Goal: Information Seeking & Learning: Understand process/instructions

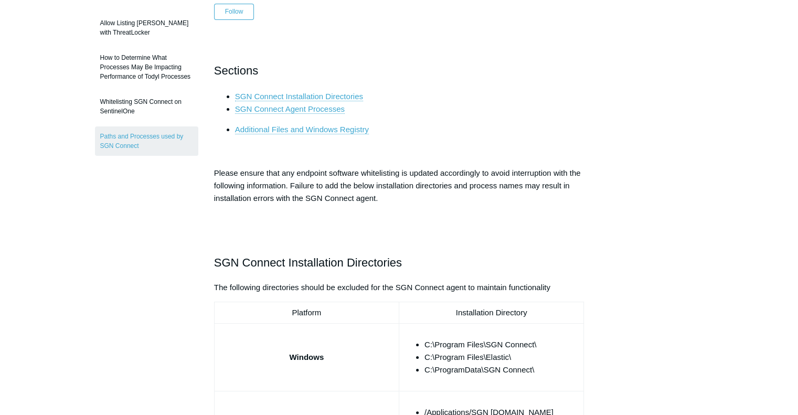
scroll to position [195, 0]
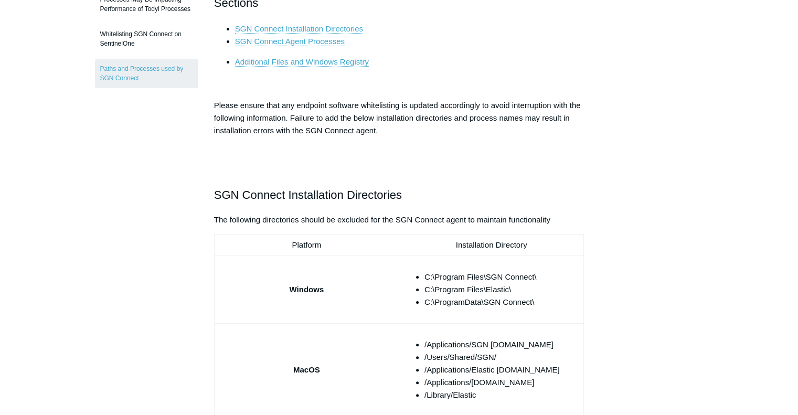
click at [476, 271] on li "C:\Program Files\SGN Connect\" at bounding box center [502, 277] width 155 height 13
copy ul "C:\Program Files\SGN Connect\"
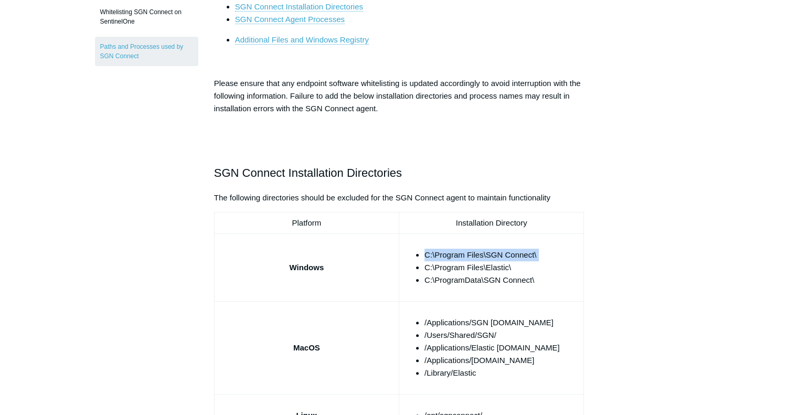
scroll to position [218, 0]
click at [497, 279] on li "C:\ProgramData\SGN Connect\" at bounding box center [502, 279] width 155 height 13
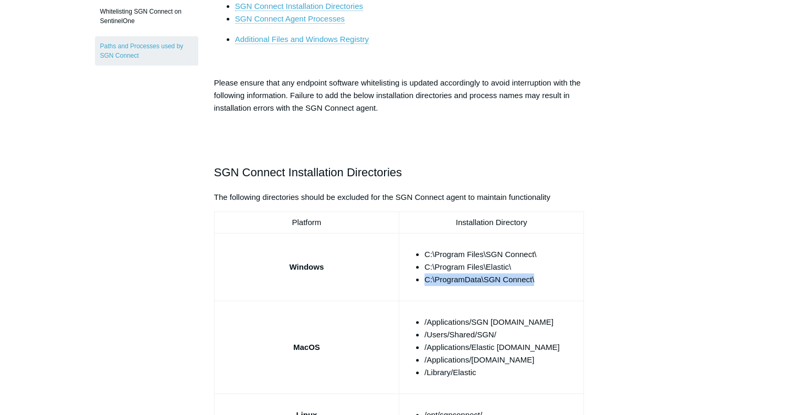
click at [497, 279] on li "C:\ProgramData\SGN Connect\" at bounding box center [502, 279] width 155 height 13
copy tbody "C:\ProgramData\SGN Connect\"
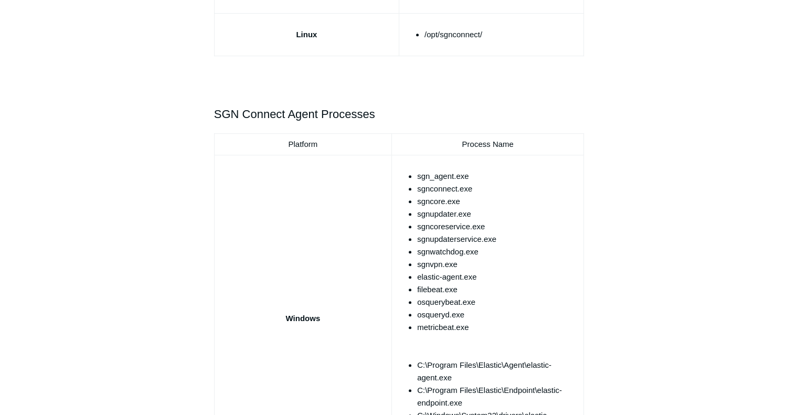
scroll to position [595, 0]
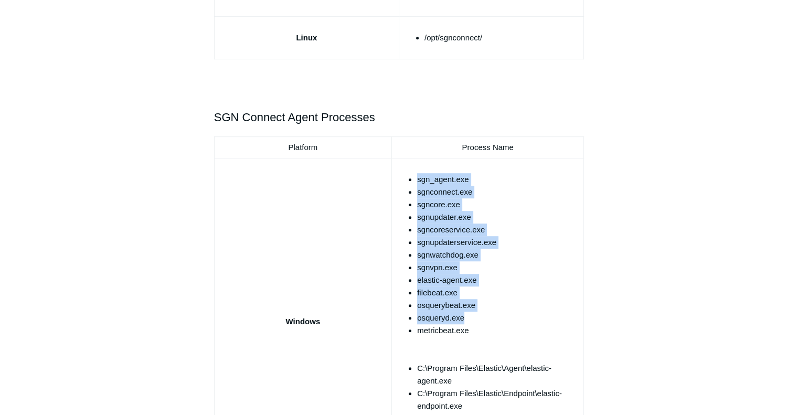
drag, startPoint x: 418, startPoint y: 175, endPoint x: 471, endPoint y: 314, distance: 149.3
click at [471, 314] on ul "sgn_agent.exe sgnconnect.exe sgncore.exe sgnupdater.exe sgncoreservice.exe sgnu…" at bounding box center [493, 311] width 173 height 277
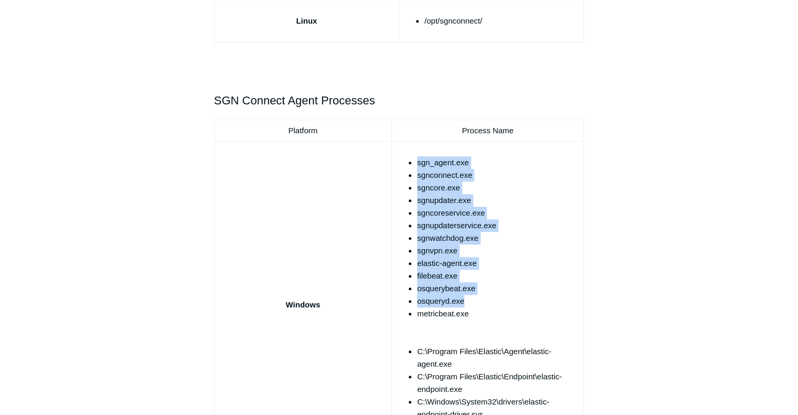
scroll to position [612, 0]
drag, startPoint x: 476, startPoint y: 311, endPoint x: 414, endPoint y: 161, distance: 162.6
click at [414, 161] on ul "sgn_agent.exe sgnconnect.exe sgncore.exe sgnupdater.exe sgncoreservice.exe sgnu…" at bounding box center [493, 294] width 173 height 277
click at [438, 195] on li "sgnupdater.exe" at bounding box center [498, 200] width 162 height 13
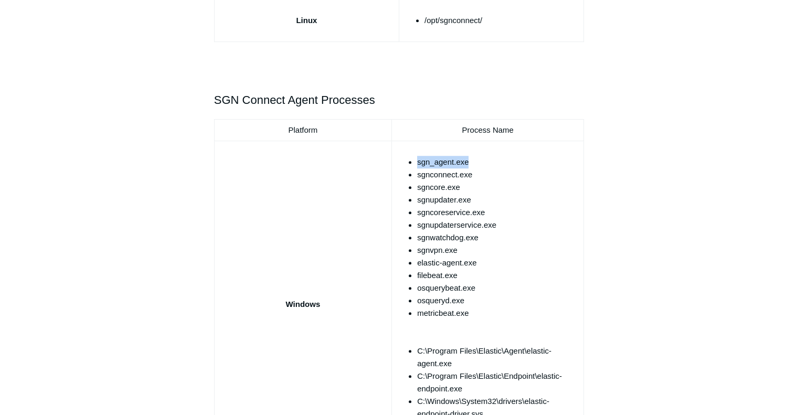
drag, startPoint x: 418, startPoint y: 161, endPoint x: 470, endPoint y: 163, distance: 52.0
click at [470, 163] on li "sgn_agent.exe" at bounding box center [498, 162] width 162 height 13
copy li "sgn_agent.exe"
click at [436, 176] on li "sgnconnect.exe" at bounding box center [498, 174] width 162 height 13
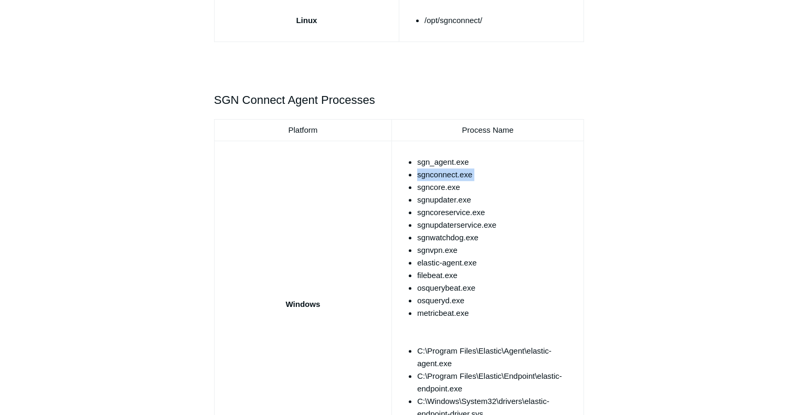
click at [436, 176] on li "sgnconnect.exe" at bounding box center [498, 174] width 162 height 13
copy ul "sgnconnect.exe"
click at [442, 185] on li "sgncore.exe" at bounding box center [498, 187] width 162 height 13
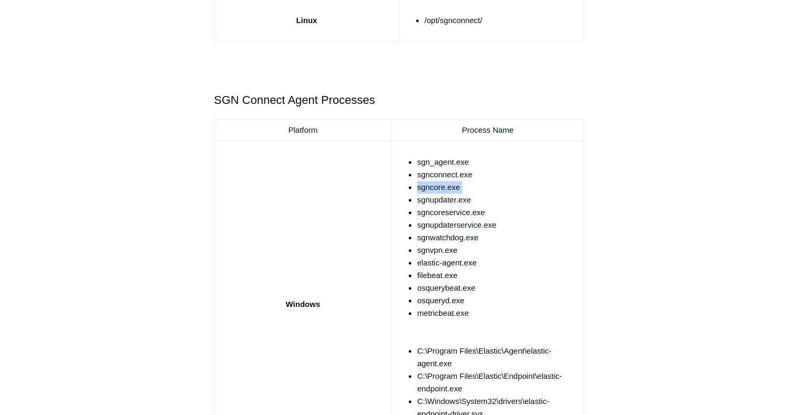
copy ul "sgncore.exe"
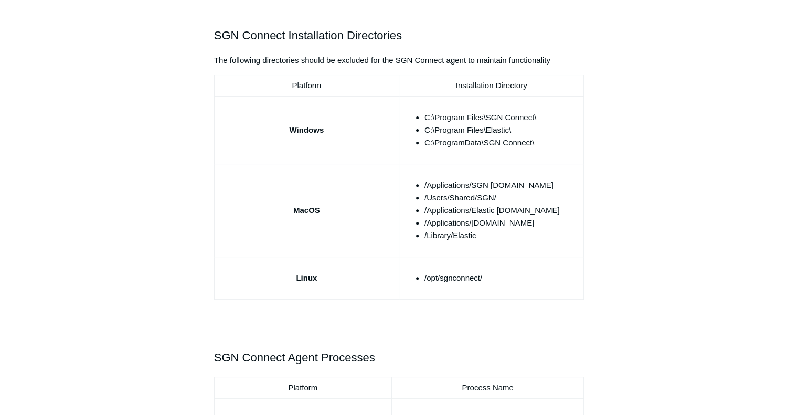
scroll to position [354, 0]
drag, startPoint x: 422, startPoint y: 113, endPoint x: 539, endPoint y: 116, distance: 117.1
click at [539, 116] on ul "C:\Program Files\SGN Connect\ C:\Program Files\Elastic\ C:\ProgramData\SGN Conn…" at bounding box center [496, 131] width 165 height 38
copy li "C:\Program Files\SGN Connect\"
click at [466, 140] on li "C:\ProgramData\SGN Connect\" at bounding box center [502, 143] width 155 height 13
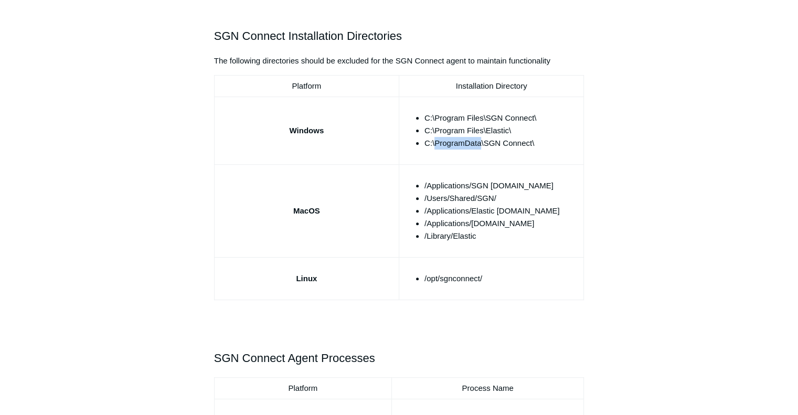
click at [466, 140] on li "C:\ProgramData\SGN Connect\" at bounding box center [502, 143] width 155 height 13
copy tbody "C:\ProgramData\SGN Connect\"
click at [466, 140] on li "C:\ProgramData\SGN Connect\" at bounding box center [502, 143] width 155 height 13
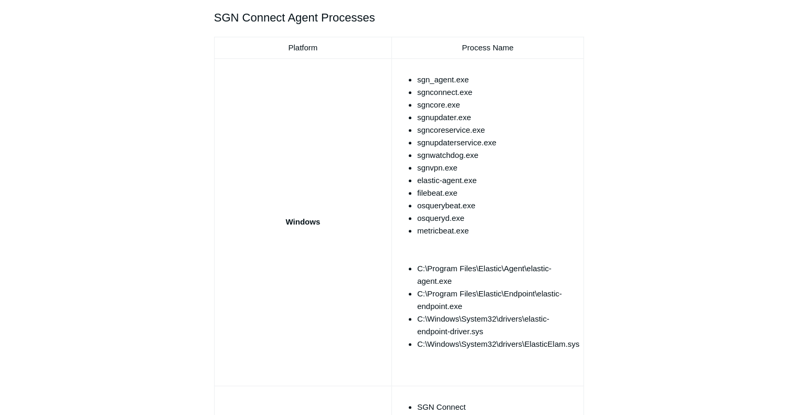
scroll to position [623, 0]
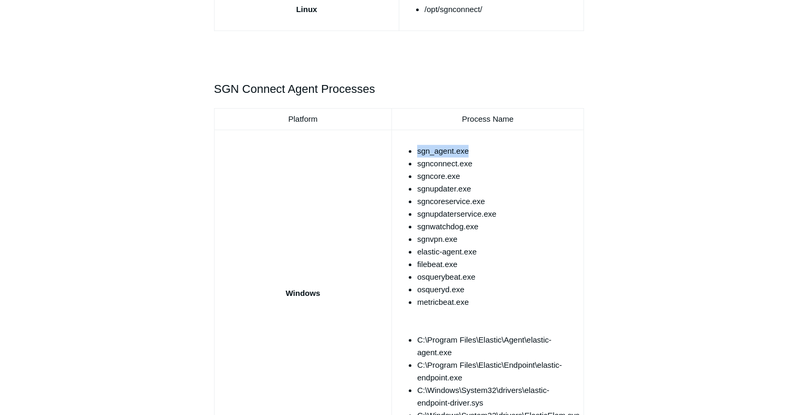
drag, startPoint x: 418, startPoint y: 77, endPoint x: 467, endPoint y: 153, distance: 89.7
click at [467, 153] on li "sgn_agent.exe" at bounding box center [498, 151] width 162 height 13
copy li "sgn_agent.exe"
click at [437, 162] on li "sgnconnect.exe" at bounding box center [498, 163] width 162 height 13
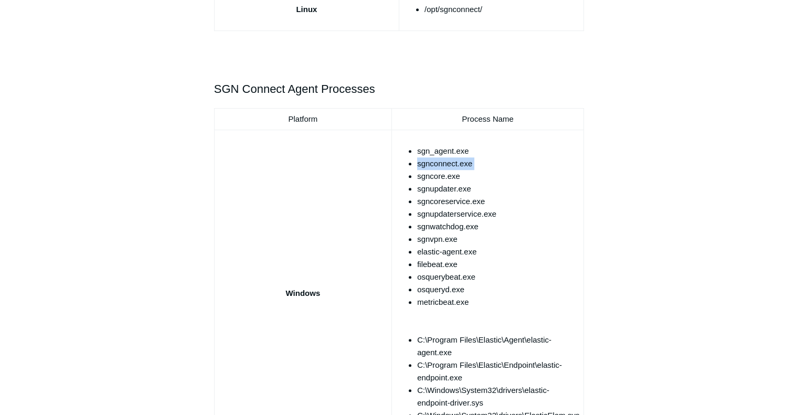
click at [437, 162] on li "sgnconnect.exe" at bounding box center [498, 163] width 162 height 13
copy ul "sgnconnect.exe"
click at [453, 175] on li "sgncore.exe" at bounding box center [498, 176] width 162 height 13
copy ul "sgncore.exe"
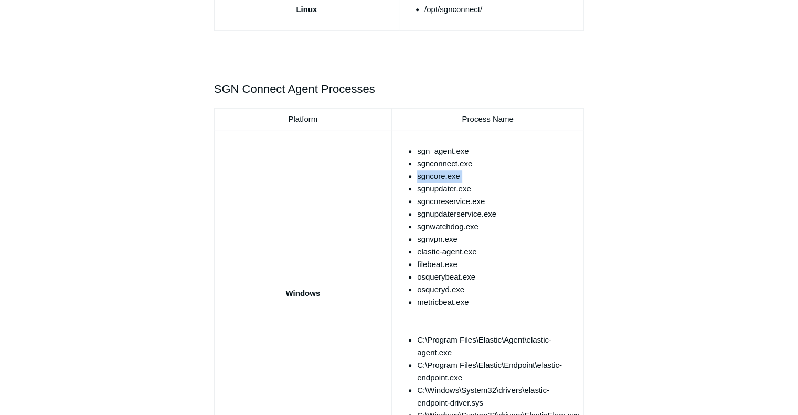
click at [453, 175] on li "sgncore.exe" at bounding box center [498, 176] width 162 height 13
click at [438, 163] on li "sgnconnect.exe" at bounding box center [498, 163] width 162 height 13
click at [449, 190] on li "sgnupdater.exe" at bounding box center [498, 189] width 162 height 13
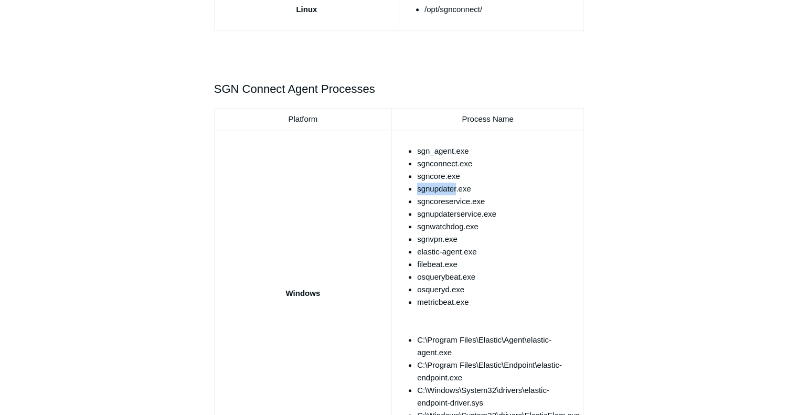
click at [449, 190] on li "sgnupdater.exe" at bounding box center [498, 189] width 162 height 13
click at [436, 157] on li "sgnconnect.exe" at bounding box center [498, 163] width 162 height 13
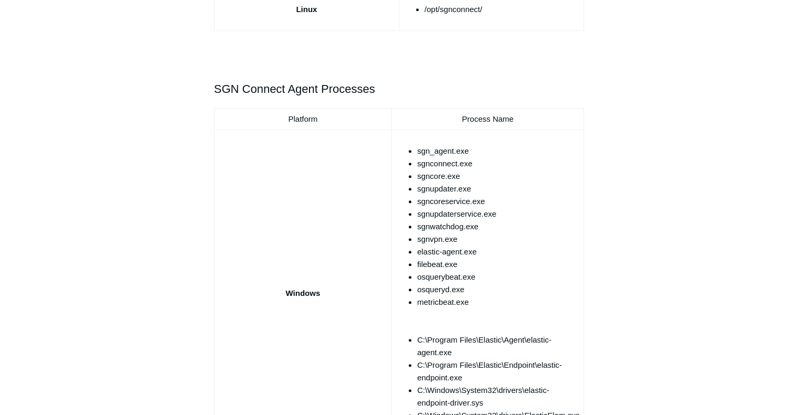
click at [430, 155] on li "sgn_agent.exe" at bounding box center [498, 151] width 162 height 13
click at [439, 153] on li "sgn_agent.exe" at bounding box center [498, 151] width 162 height 13
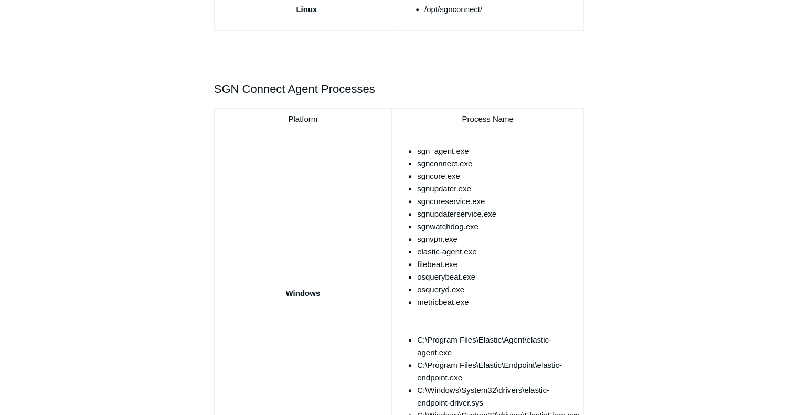
click at [444, 162] on li "sgnconnect.exe" at bounding box center [498, 163] width 162 height 13
click at [464, 200] on li "sgncoreservice.exe" at bounding box center [498, 201] width 162 height 13
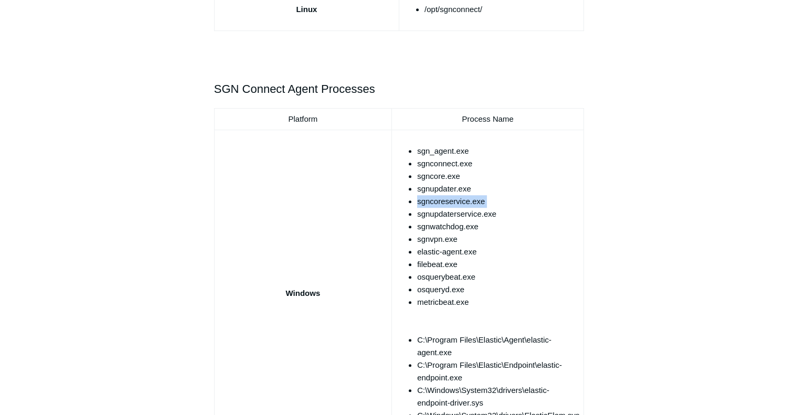
click at [464, 200] on li "sgncoreservice.exe" at bounding box center [498, 201] width 162 height 13
click at [430, 147] on li "sgn_agent.exe" at bounding box center [498, 151] width 162 height 13
click at [439, 238] on li "sgnvpn.exe" at bounding box center [498, 239] width 162 height 13
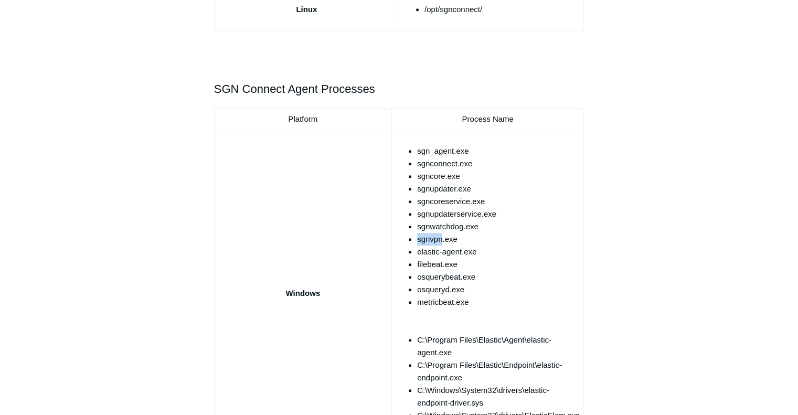
click at [439, 238] on li "sgnvpn.exe" at bounding box center [498, 239] width 162 height 13
click at [440, 160] on li "sgnconnect.exe" at bounding box center [498, 163] width 162 height 13
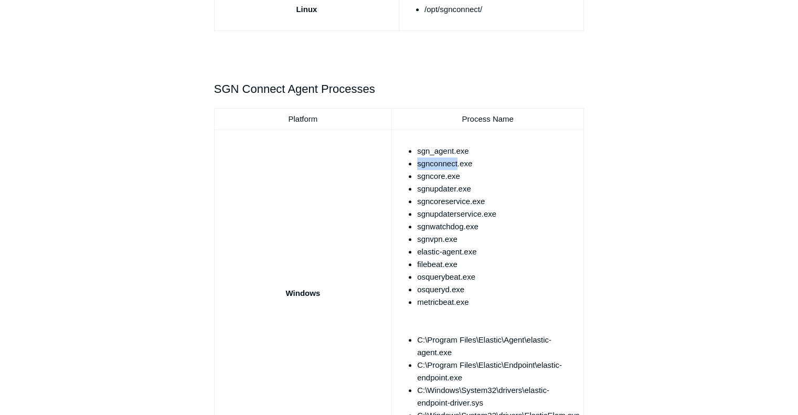
click at [440, 160] on li "sgnconnect.exe" at bounding box center [498, 163] width 162 height 13
click at [436, 178] on li "sgncore.exe" at bounding box center [498, 176] width 162 height 13
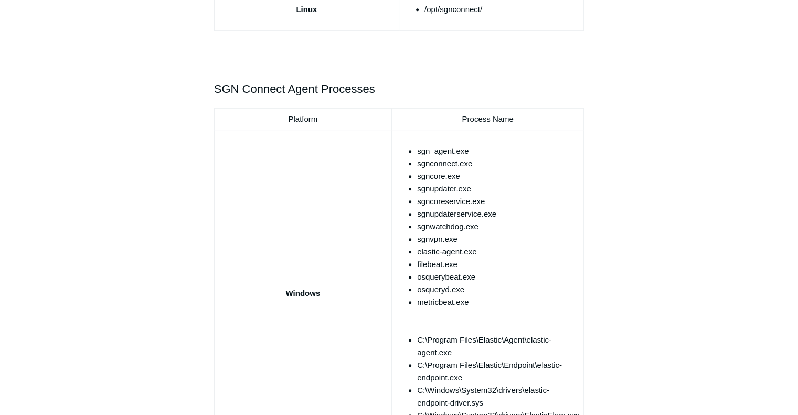
click at [439, 166] on li "sgnconnect.exe" at bounding box center [498, 163] width 162 height 13
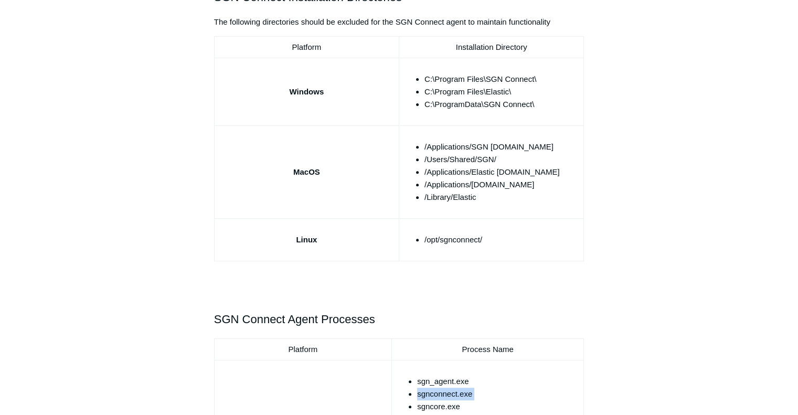
scroll to position [373, 0]
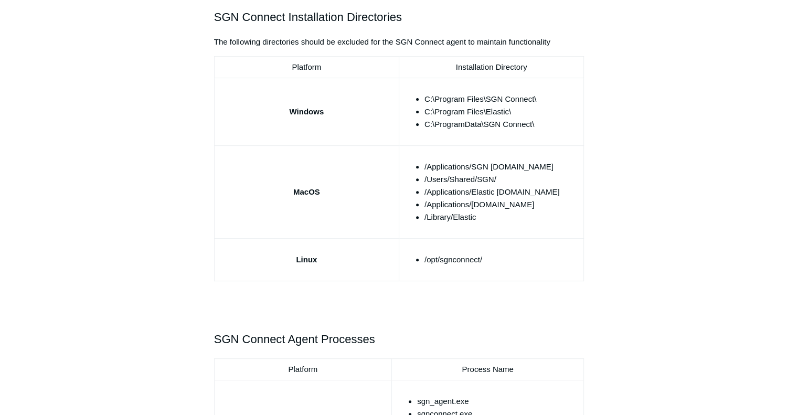
click at [463, 98] on li "C:\Program Files\SGN Connect\" at bounding box center [502, 99] width 155 height 13
click at [482, 125] on li "C:\ProgramData\SGN Connect\" at bounding box center [502, 124] width 155 height 13
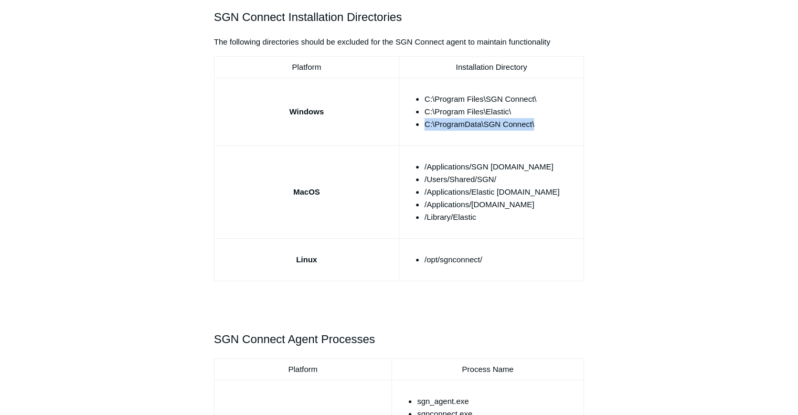
click at [482, 125] on li "C:\ProgramData\SGN Connect\" at bounding box center [502, 124] width 155 height 13
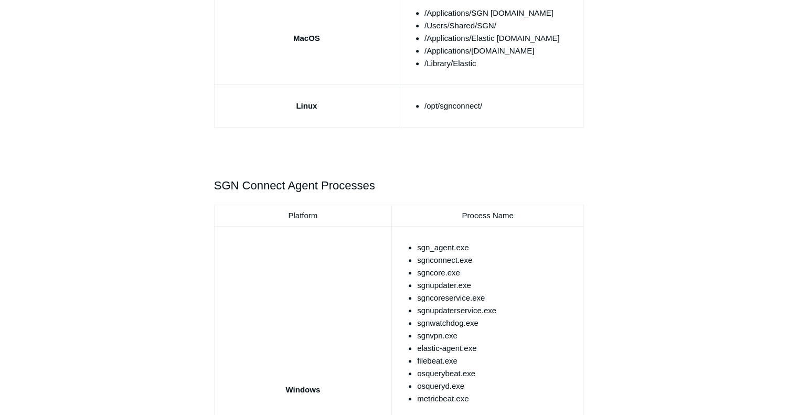
scroll to position [528, 0]
click at [429, 249] on li "sgn_agent.exe" at bounding box center [498, 246] width 162 height 13
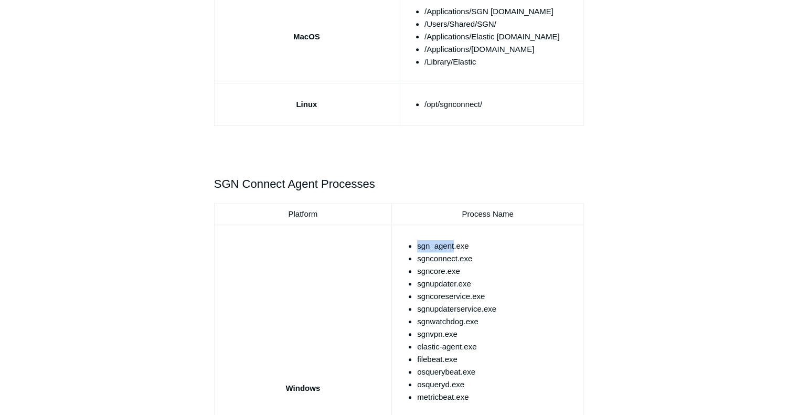
click at [429, 249] on li "sgn_agent.exe" at bounding box center [498, 246] width 162 height 13
click at [449, 257] on li "sgnconnect.exe" at bounding box center [498, 258] width 162 height 13
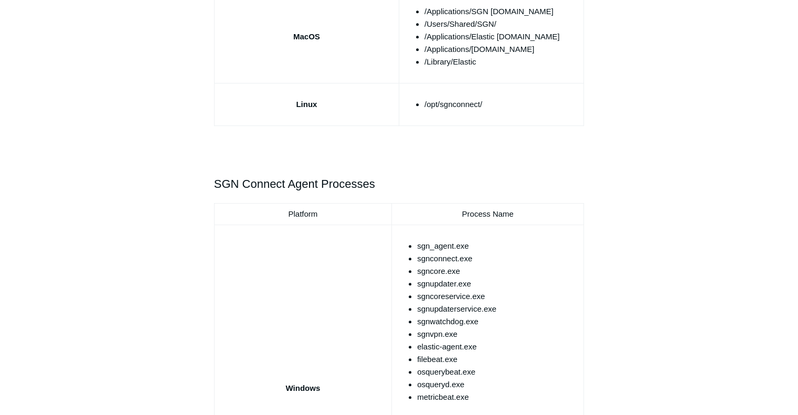
click at [436, 270] on li "sgncore.exe" at bounding box center [498, 271] width 162 height 13
click at [446, 283] on li "sgnupdater.exe" at bounding box center [498, 284] width 162 height 13
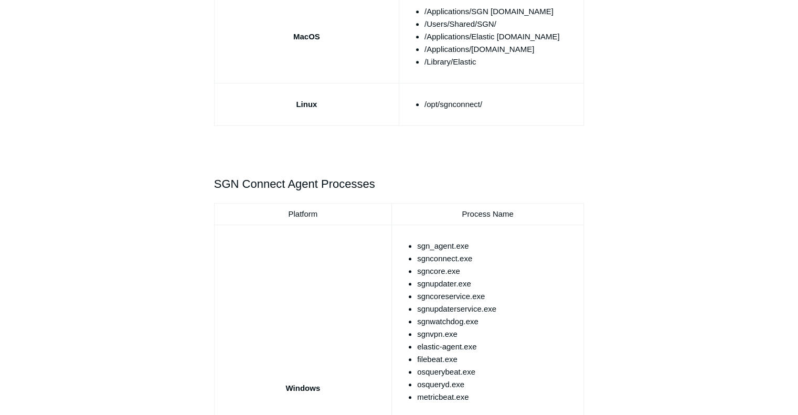
click at [449, 292] on li "sgncoreservice.exe" at bounding box center [498, 296] width 162 height 13
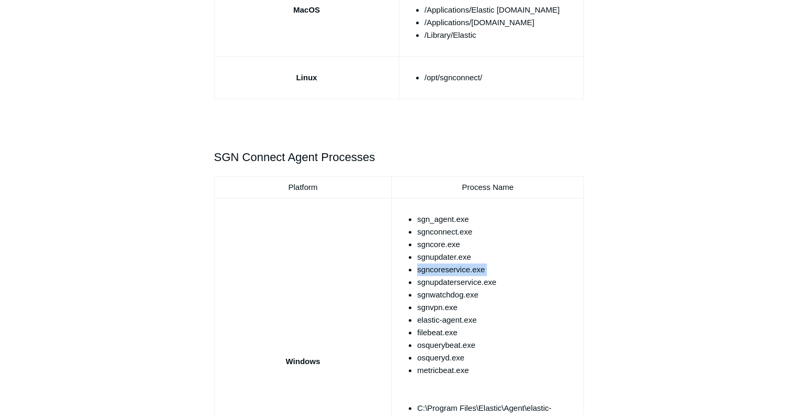
scroll to position [556, 0]
click at [433, 306] on li "sgnvpn.exe" at bounding box center [498, 307] width 162 height 13
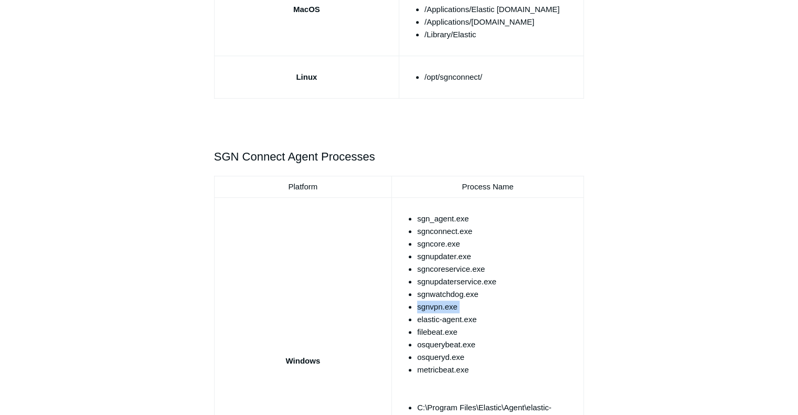
click at [433, 306] on li "sgnvpn.exe" at bounding box center [498, 307] width 162 height 13
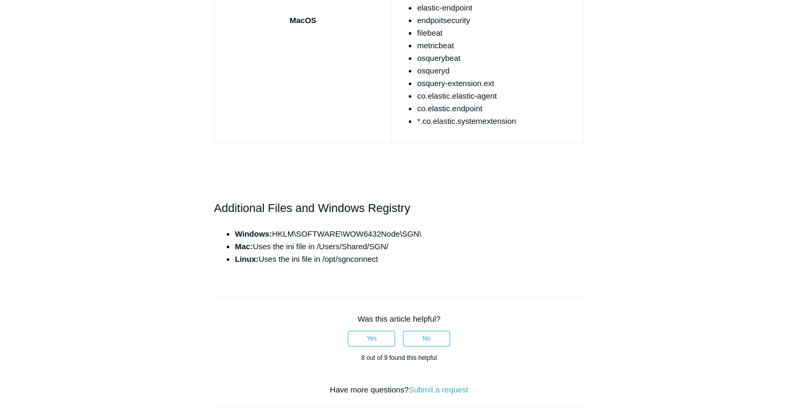
scroll to position [1188, 0]
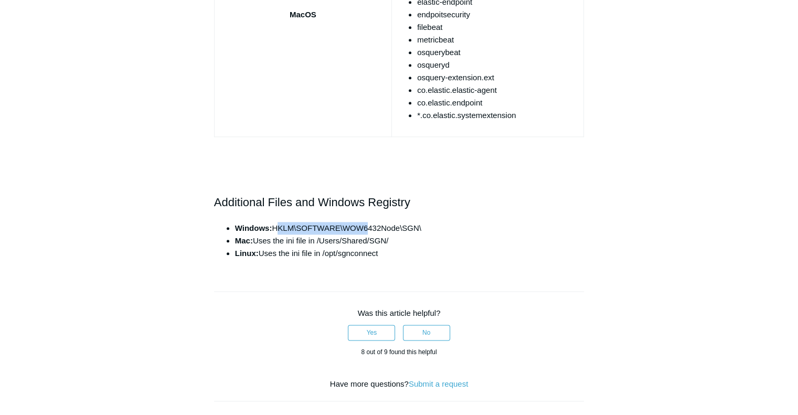
drag, startPoint x: 274, startPoint y: 227, endPoint x: 364, endPoint y: 224, distance: 90.3
click at [364, 224] on span "Windows: HKLM\SOFTWARE\WOW6432Node\SGN\" at bounding box center [328, 228] width 186 height 9
click at [279, 224] on span "Windows: HKLM\SOFTWARE\WOW6432Node\SGN\" at bounding box center [328, 228] width 186 height 9
drag, startPoint x: 274, startPoint y: 226, endPoint x: 428, endPoint y: 216, distance: 154.1
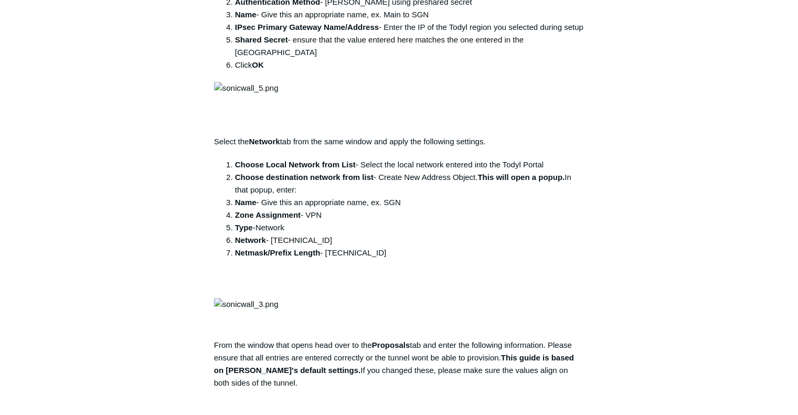
scroll to position [608, 0]
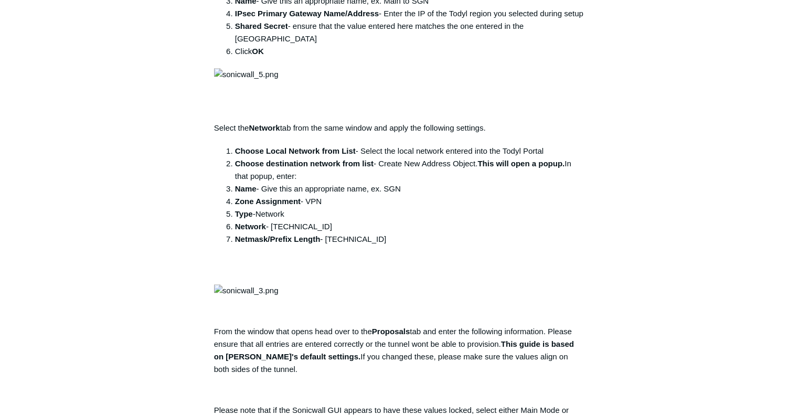
scroll to position [656, 0]
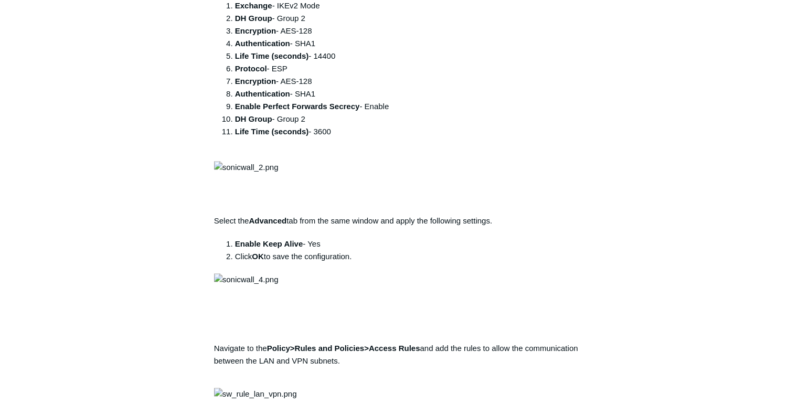
scroll to position [1079, 0]
click at [656, 208] on div "Articles in this section Configuring an SGN Tunnel to a Sonicwall Firewall Appl…" at bounding box center [399, 30] width 609 height 2029
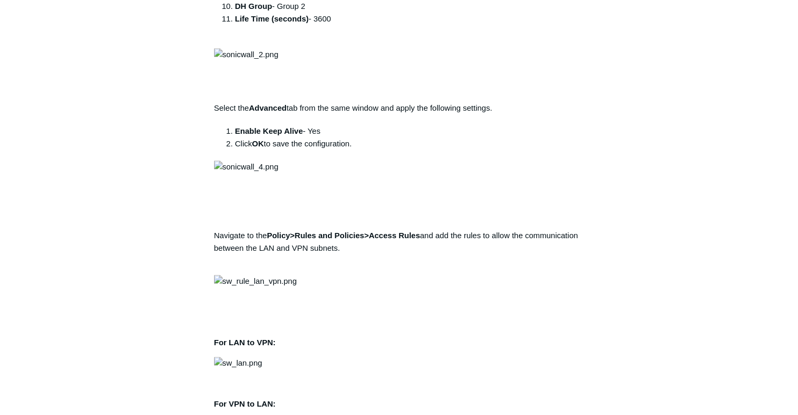
scroll to position [1188, 0]
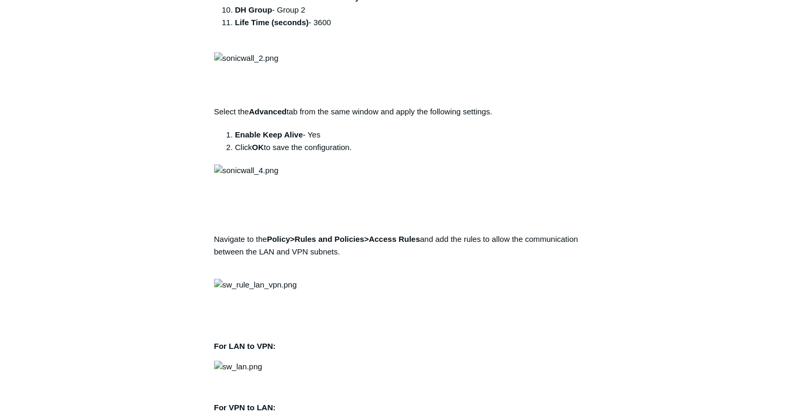
drag, startPoint x: 273, startPoint y: 200, endPoint x: 321, endPoint y: 201, distance: 48.3
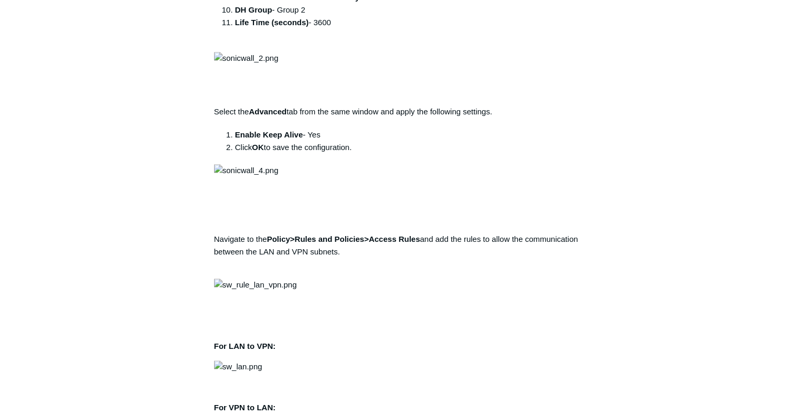
copy div "[TECHNICAL_ID]"
drag, startPoint x: 605, startPoint y: 238, endPoint x: 542, endPoint y: 240, distance: 63.0
drag, startPoint x: 329, startPoint y: 214, endPoint x: 369, endPoint y: 215, distance: 40.4
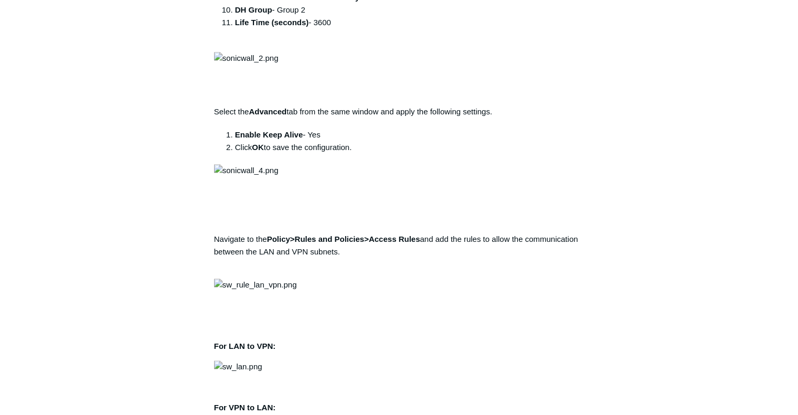
copy div "[TECHNICAL_ID]"
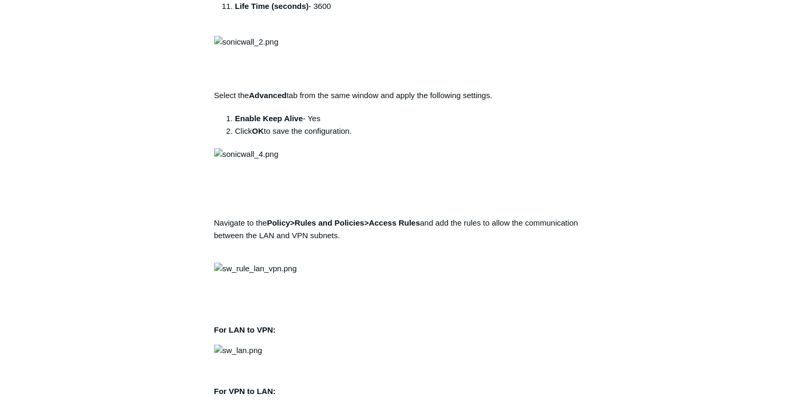
scroll to position [1205, 0]
drag, startPoint x: 589, startPoint y: 234, endPoint x: 600, endPoint y: 218, distance: 19.2
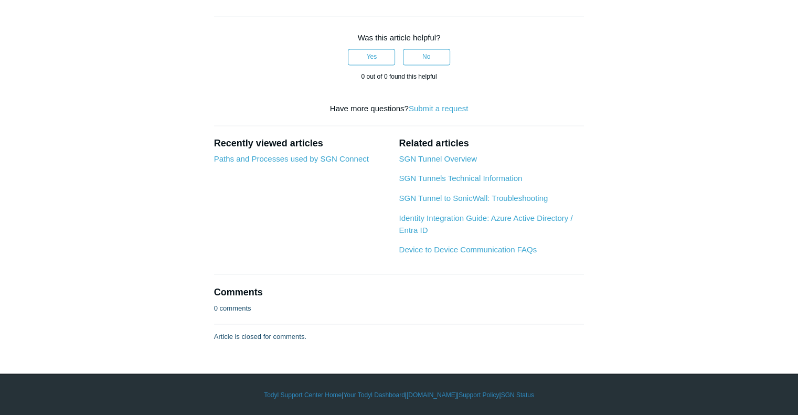
scroll to position [2187, 0]
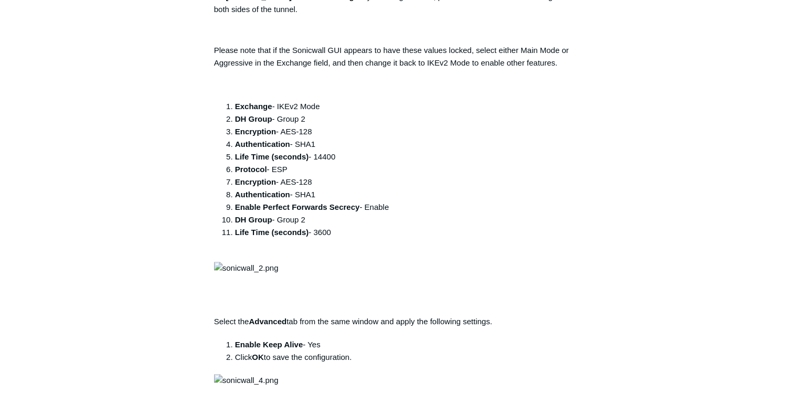
scroll to position [948, 0]
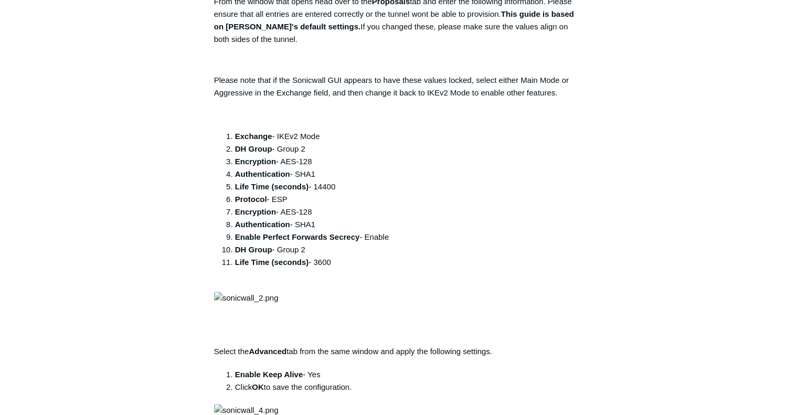
click at [634, 225] on div "Articles in this section Configuring an SGN Tunnel to a Sonicwall Firewall Appl…" at bounding box center [399, 161] width 609 height 2029
click at [670, 165] on div "Articles in this section Configuring an SGN Tunnel to a Sonicwall Firewall Appl…" at bounding box center [399, 161] width 609 height 2029
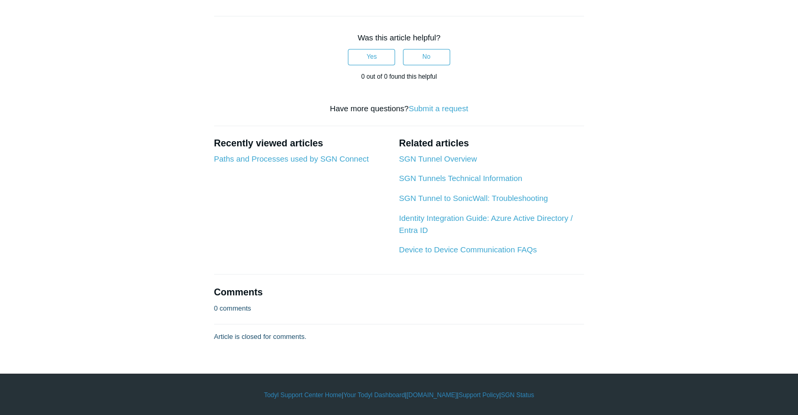
scroll to position [2773, 0]
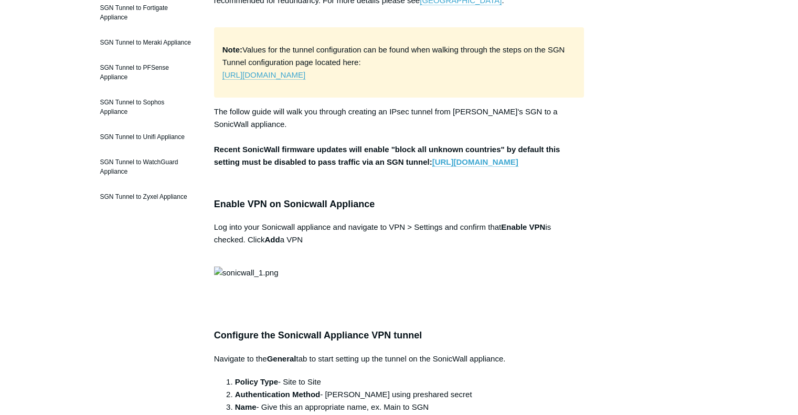
scroll to position [213, 0]
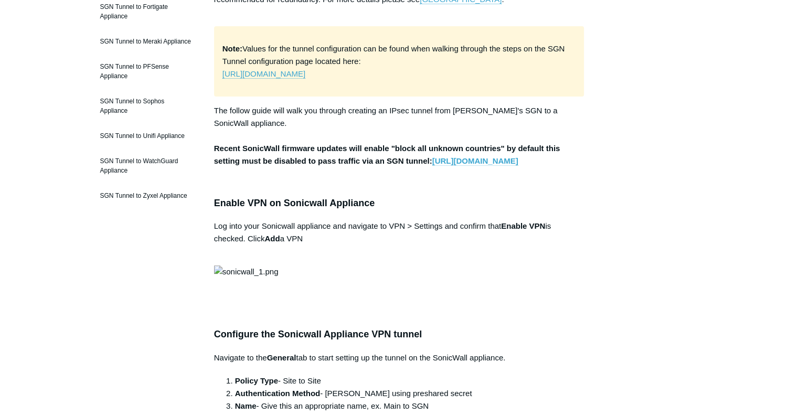
click at [432, 166] on link "[URL][DOMAIN_NAME]" at bounding box center [475, 160] width 86 height 9
